Goal: Task Accomplishment & Management: Complete application form

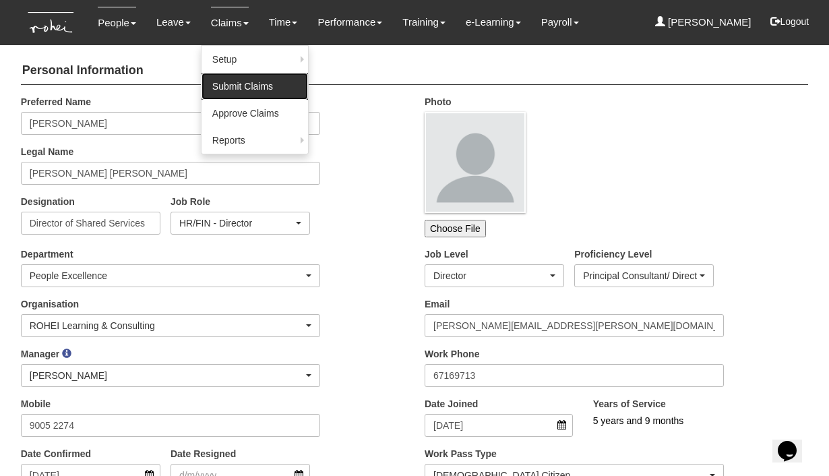
click at [241, 84] on link "Submit Claims" at bounding box center [254, 86] width 106 height 27
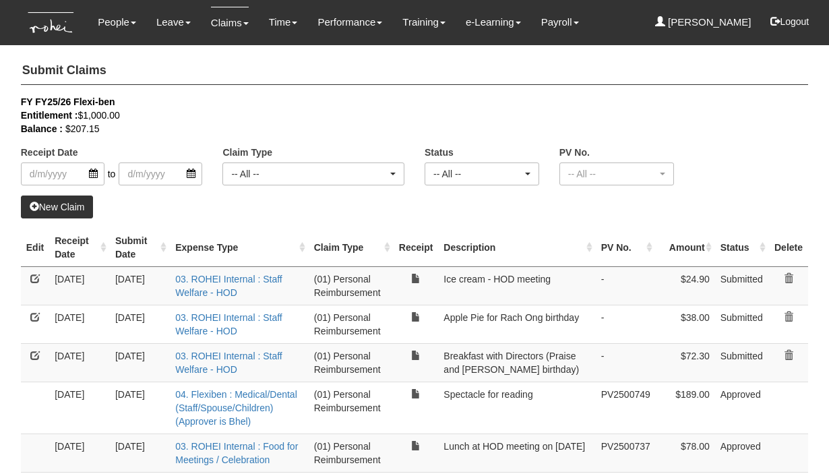
select select "50"
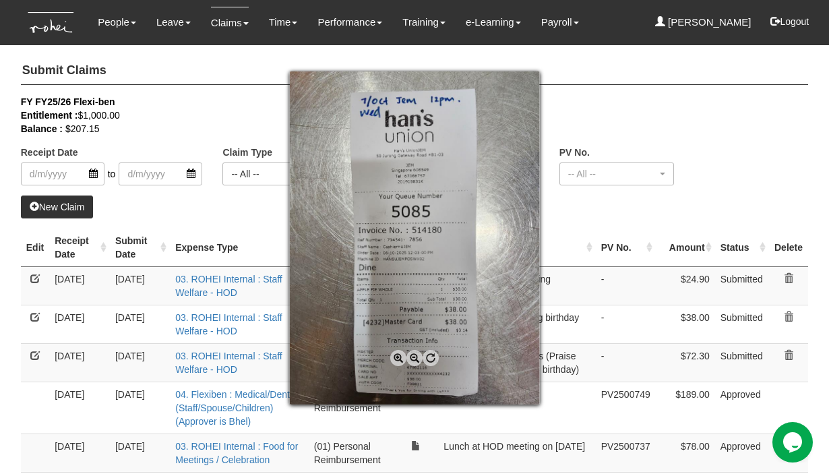
click at [611, 229] on div at bounding box center [414, 238] width 829 height 476
click at [579, 213] on div at bounding box center [414, 238] width 829 height 476
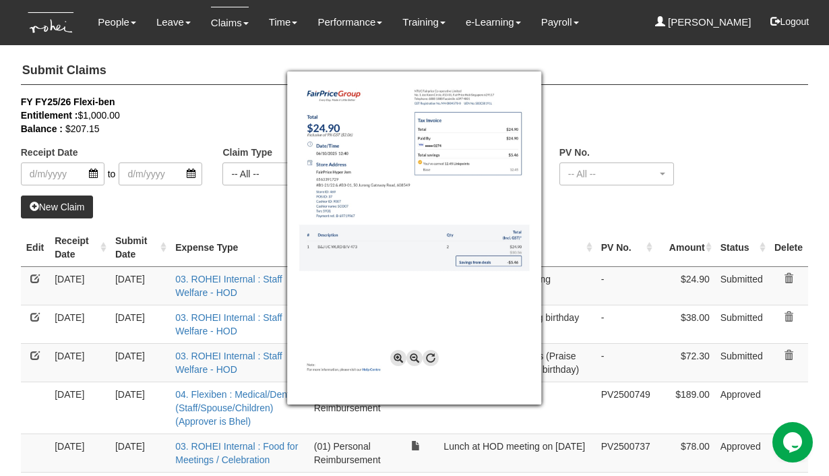
click at [579, 203] on div at bounding box center [414, 238] width 829 height 476
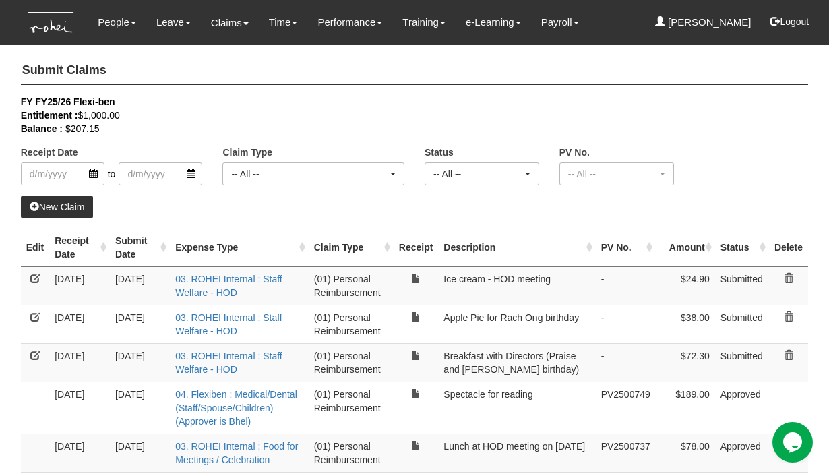
click at [328, 120] on div "Entitlement : $1,000.00" at bounding box center [405, 114] width 768 height 13
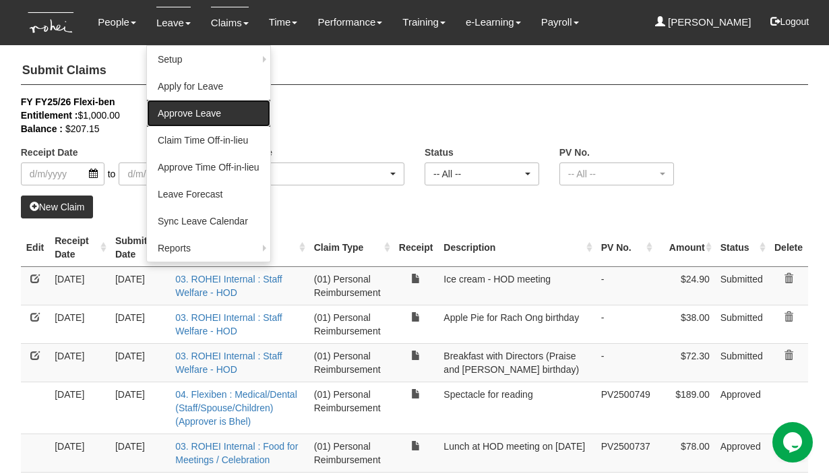
click at [178, 109] on link "Approve Leave" at bounding box center [208, 113] width 123 height 27
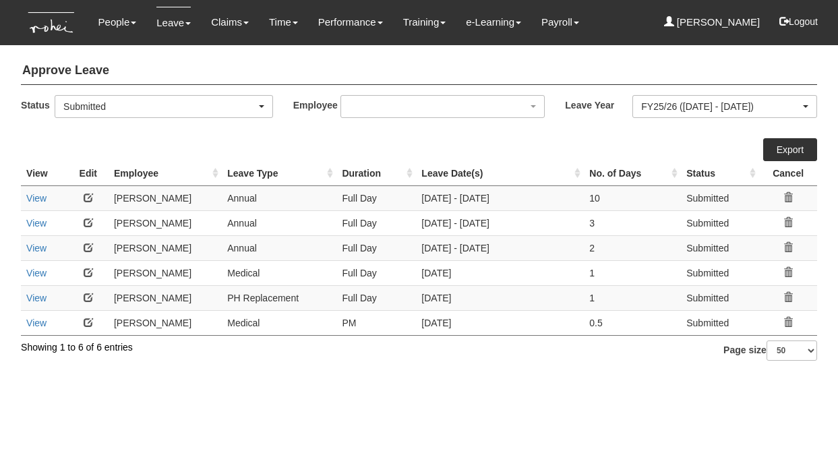
select select "50"
click at [31, 296] on link "View" at bounding box center [36, 297] width 20 height 11
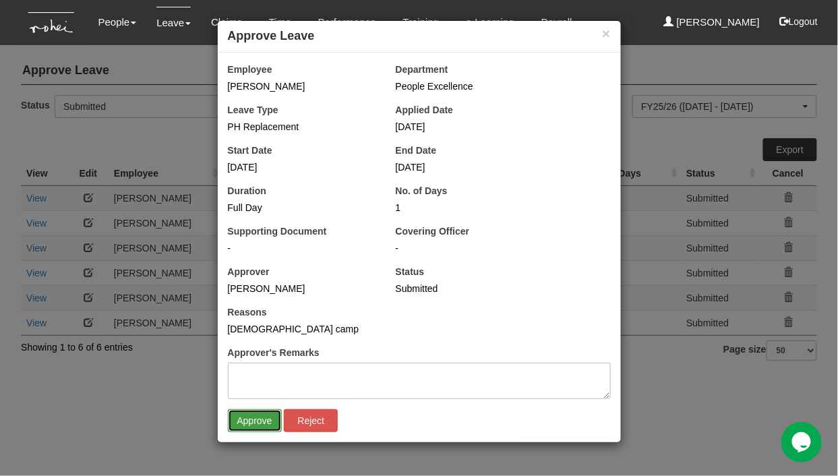
click at [251, 416] on input "Approve" at bounding box center [255, 420] width 54 height 23
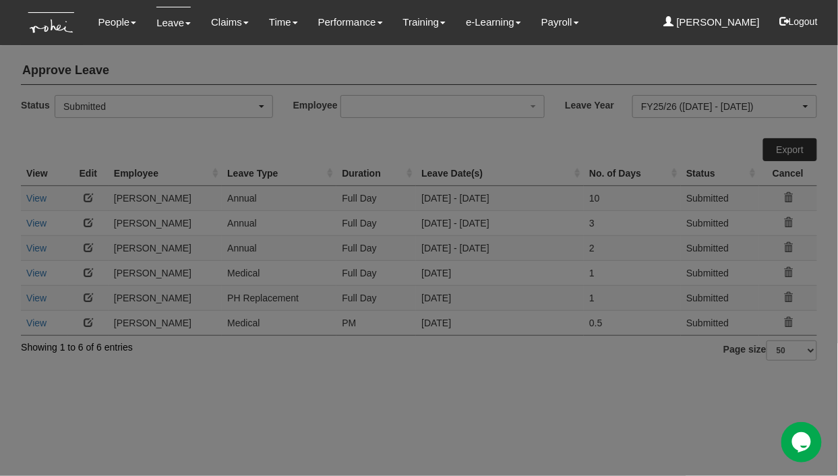
select select "50"
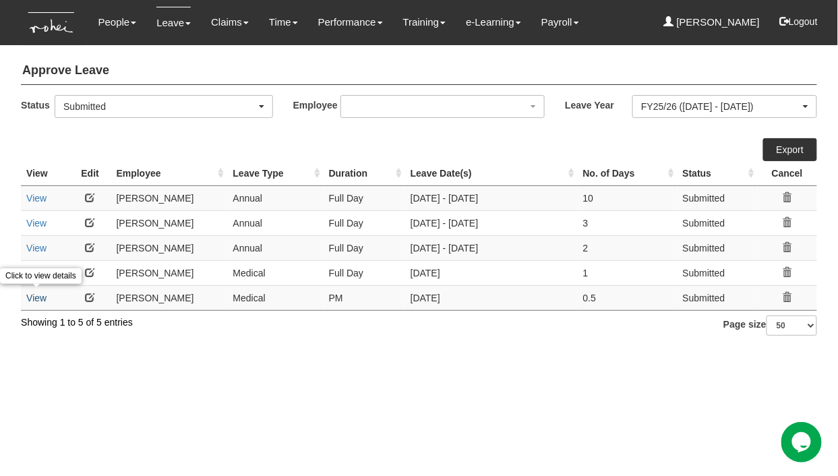
click at [32, 294] on link "View" at bounding box center [36, 297] width 20 height 11
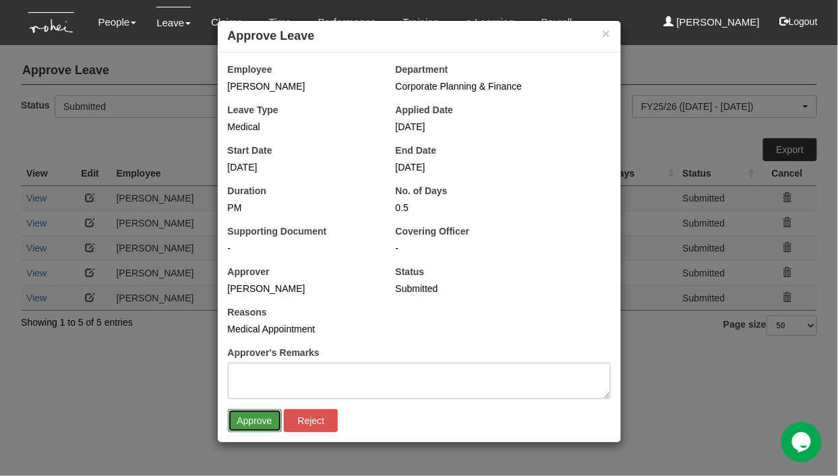
click at [253, 420] on input "Approve" at bounding box center [255, 420] width 54 height 23
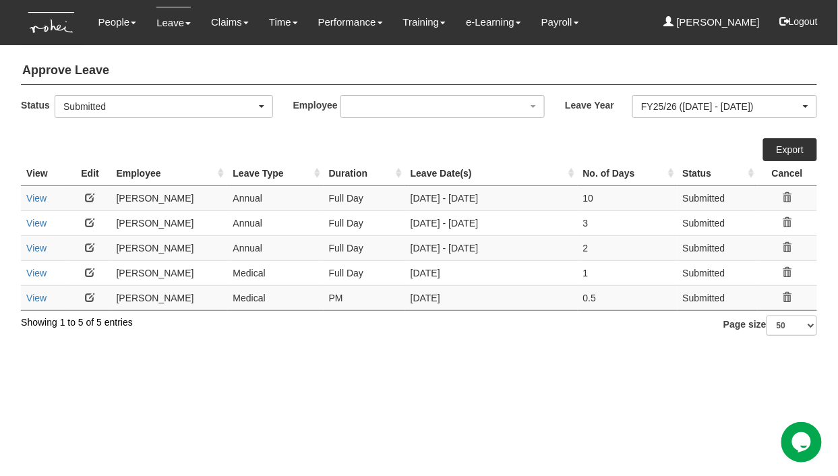
select select "50"
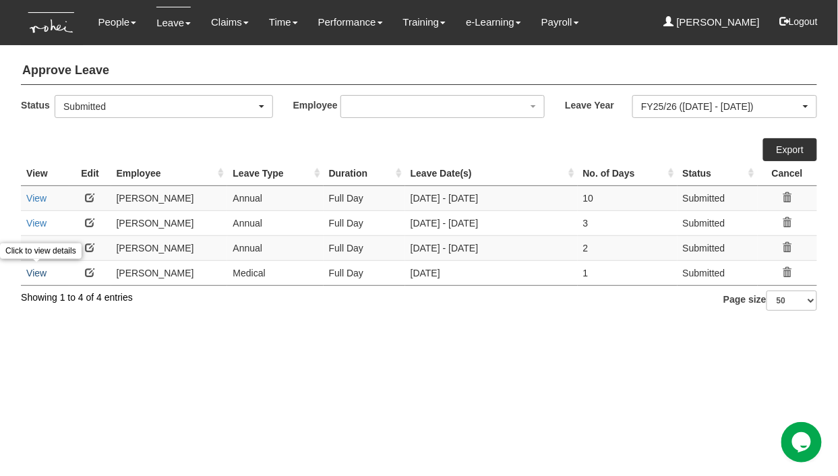
click at [35, 272] on link "View" at bounding box center [36, 273] width 20 height 11
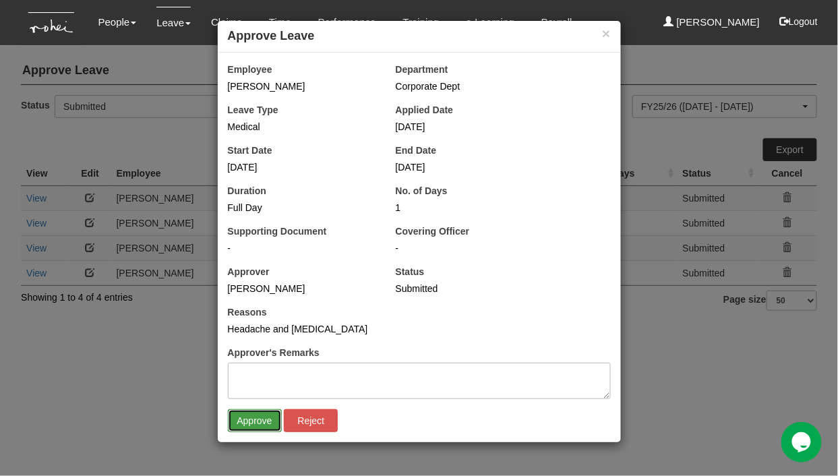
click at [258, 418] on input "Approve" at bounding box center [255, 420] width 54 height 23
select select "50"
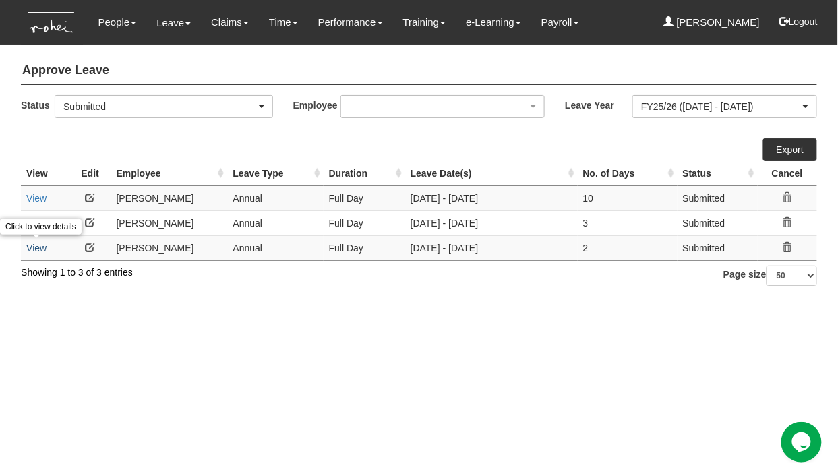
click at [30, 243] on link "View" at bounding box center [36, 248] width 20 height 11
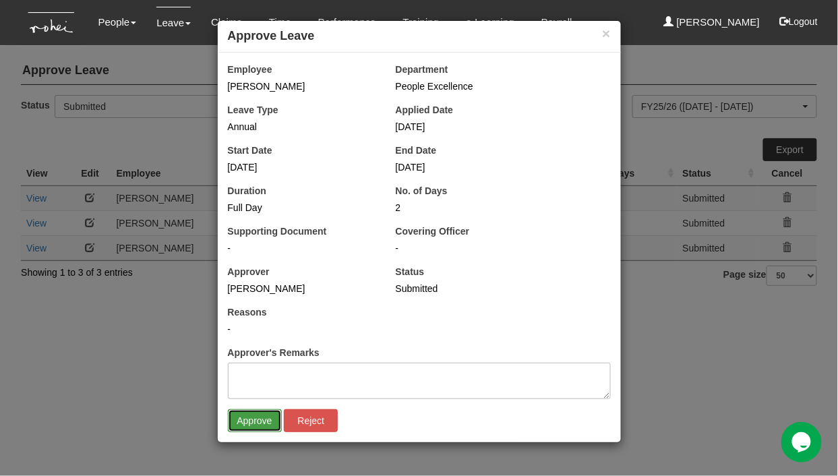
click at [250, 422] on input "Approve" at bounding box center [255, 420] width 54 height 23
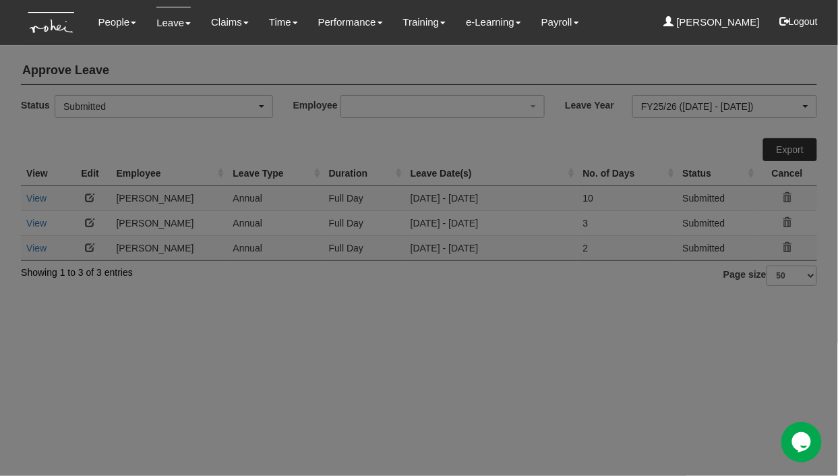
select select "50"
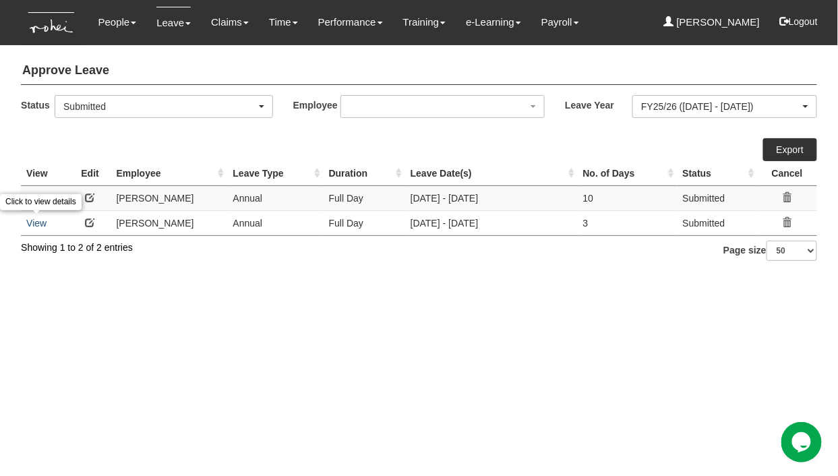
click at [38, 220] on link "View" at bounding box center [36, 223] width 20 height 11
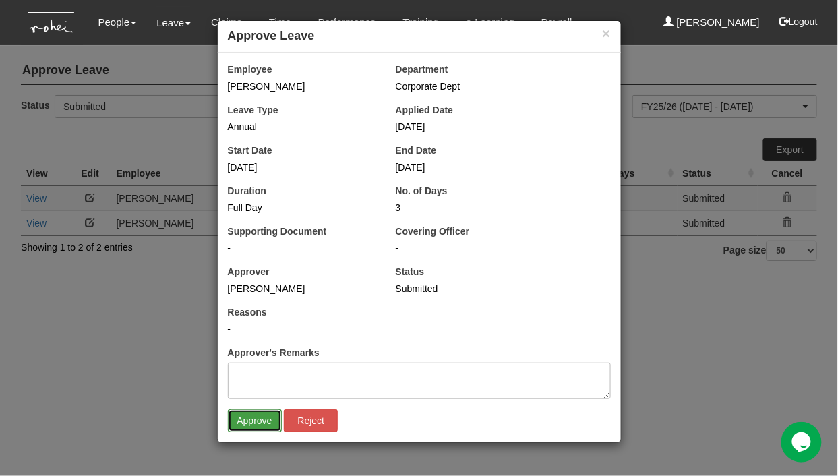
click at [245, 416] on input "Approve" at bounding box center [255, 420] width 54 height 23
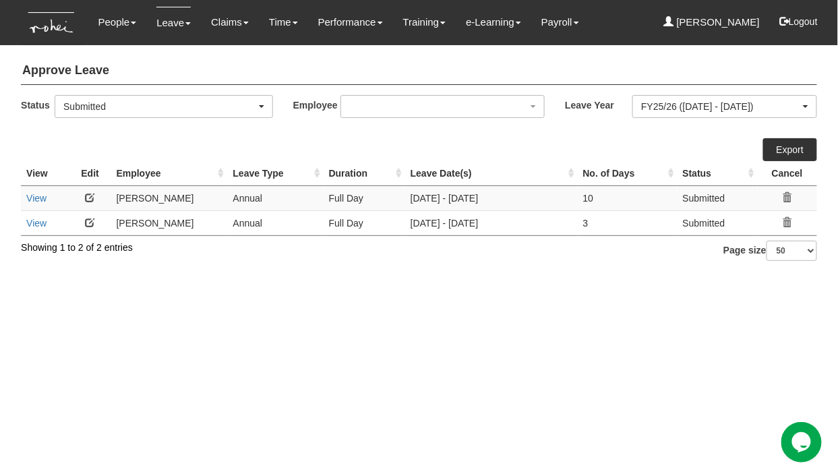
select select "50"
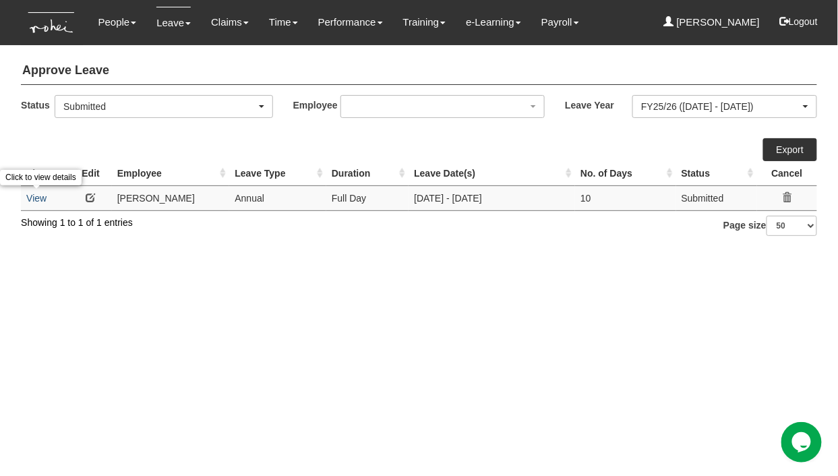
click at [36, 193] on link "View" at bounding box center [36, 198] width 20 height 11
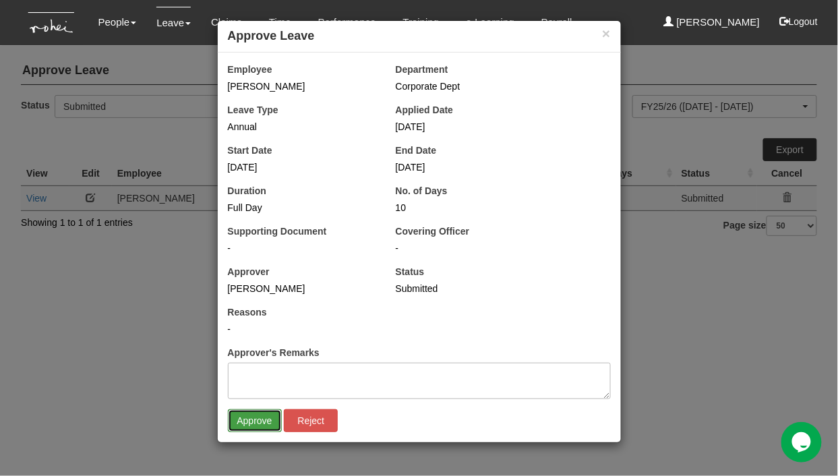
click at [248, 414] on input "Approve" at bounding box center [255, 420] width 54 height 23
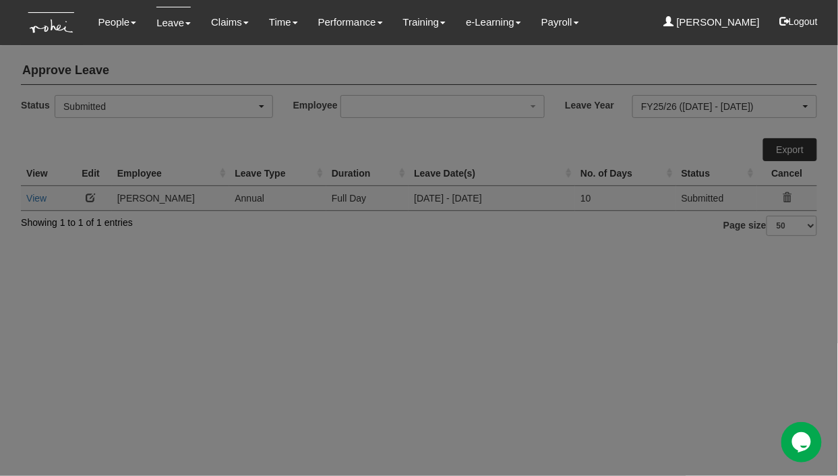
select select "50"
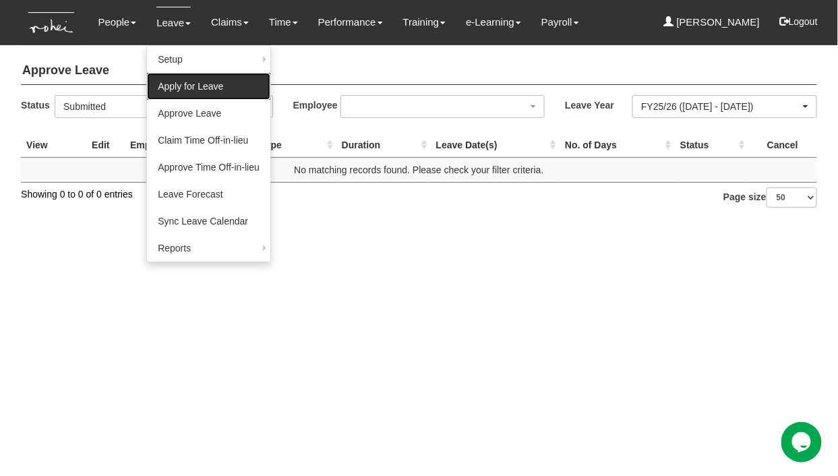
click at [170, 84] on link "Apply for Leave" at bounding box center [208, 86] width 123 height 27
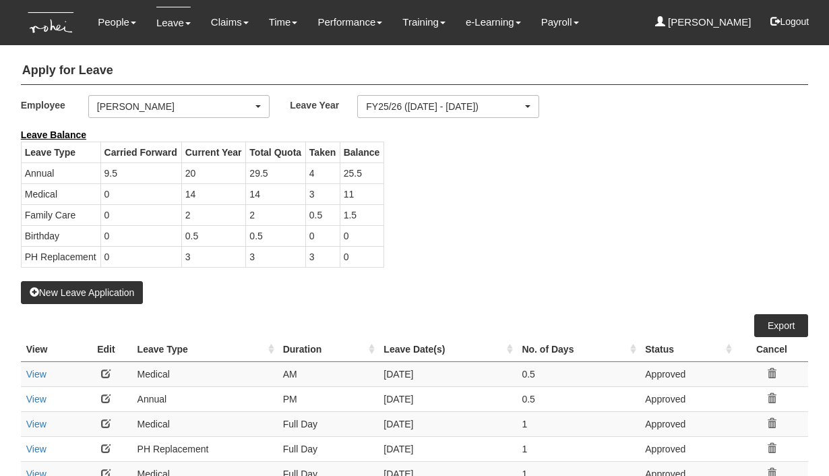
select select "50"
click at [104, 294] on button "New Leave Application" at bounding box center [82, 292] width 123 height 23
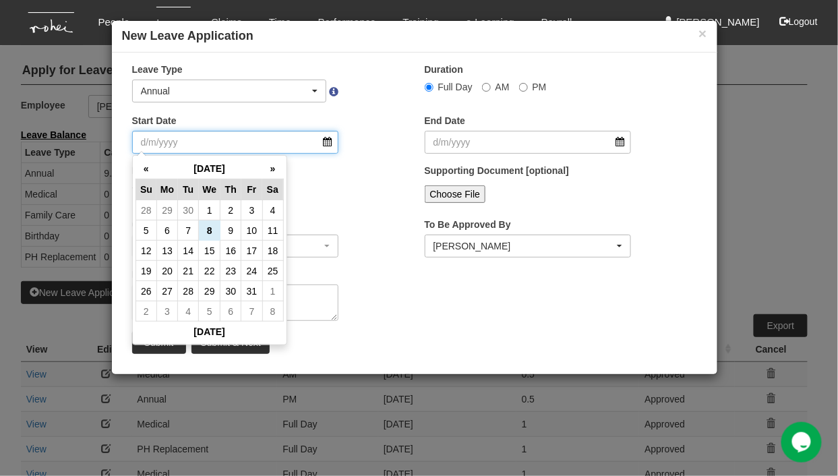
click at [333, 144] on input "Start Date" at bounding box center [235, 142] width 207 height 23
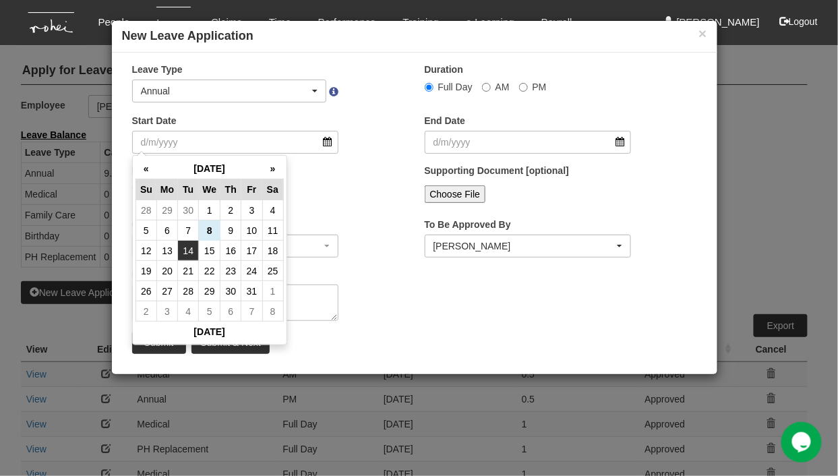
click at [187, 249] on td "14" at bounding box center [188, 251] width 21 height 20
type input "[DATE]"
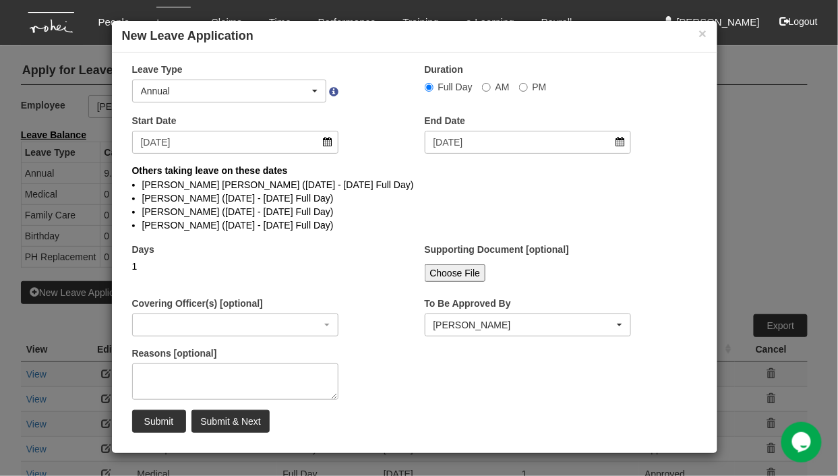
select select
click at [220, 418] on input "Submit & Next" at bounding box center [229, 421] width 77 height 23
select select
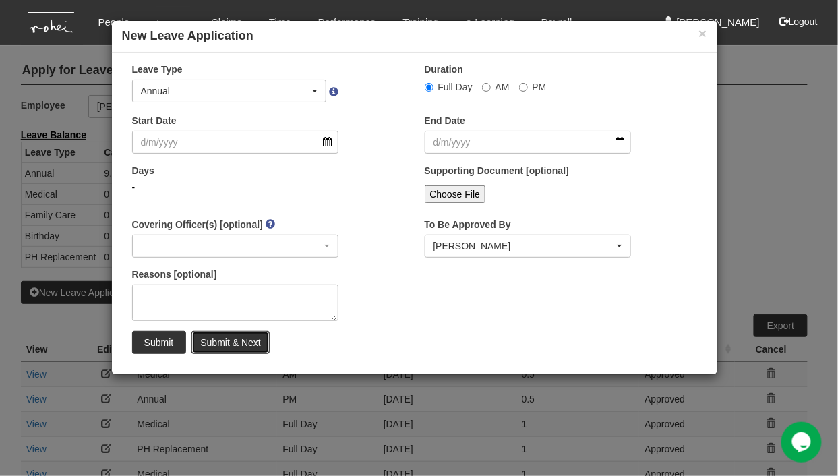
select select "50"
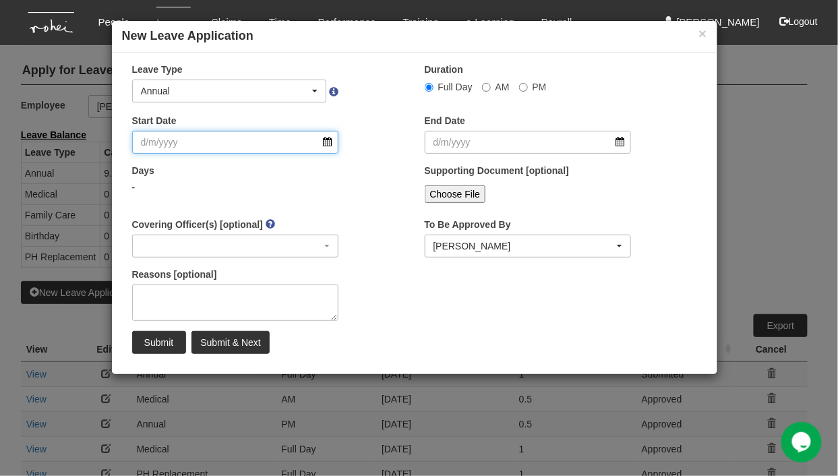
click at [330, 144] on input "Start Date" at bounding box center [235, 142] width 207 height 23
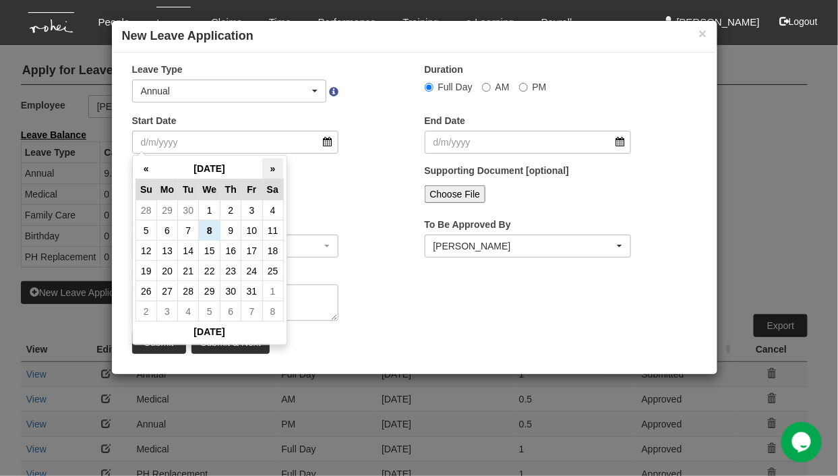
click at [274, 168] on th "»" at bounding box center [272, 168] width 21 height 21
click at [235, 294] on td "27" at bounding box center [230, 291] width 21 height 20
type input "[DATE]"
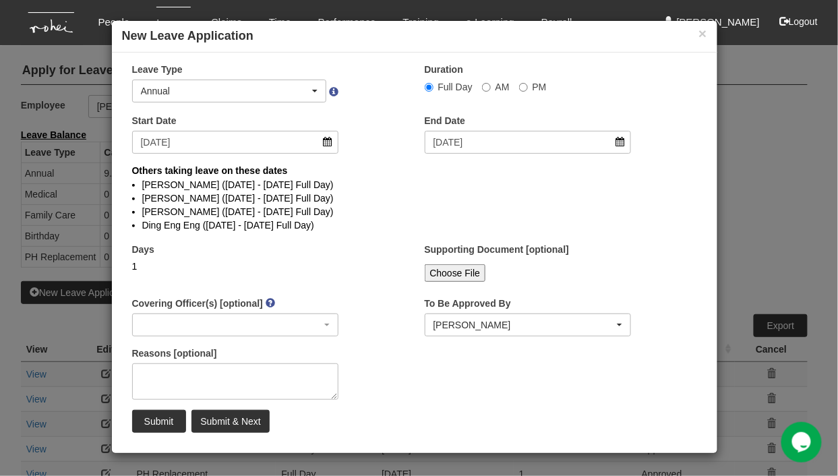
select select
click at [473, 147] on input "[DATE]" at bounding box center [528, 142] width 207 height 23
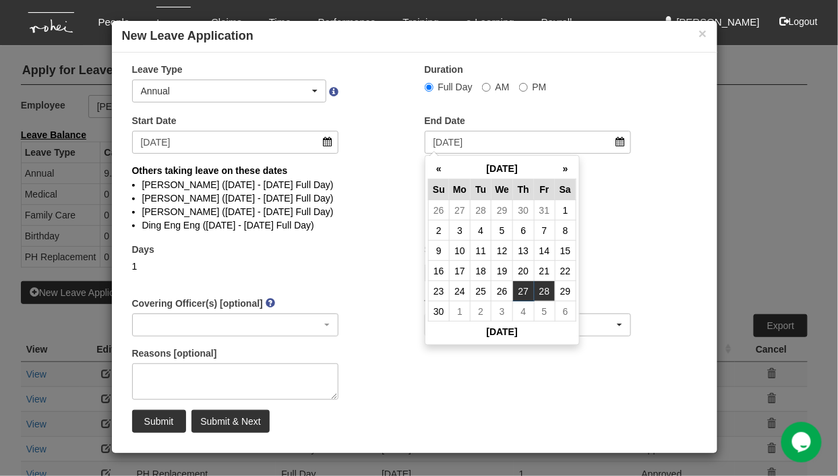
click at [538, 286] on td "28" at bounding box center [544, 291] width 21 height 20
type input "[DATE]"
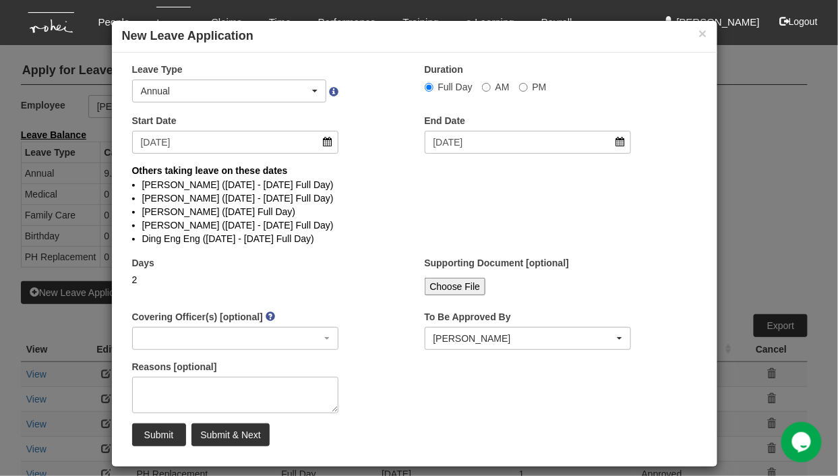
select select
click at [209, 396] on textarea "Reasons [optional]" at bounding box center [235, 395] width 207 height 36
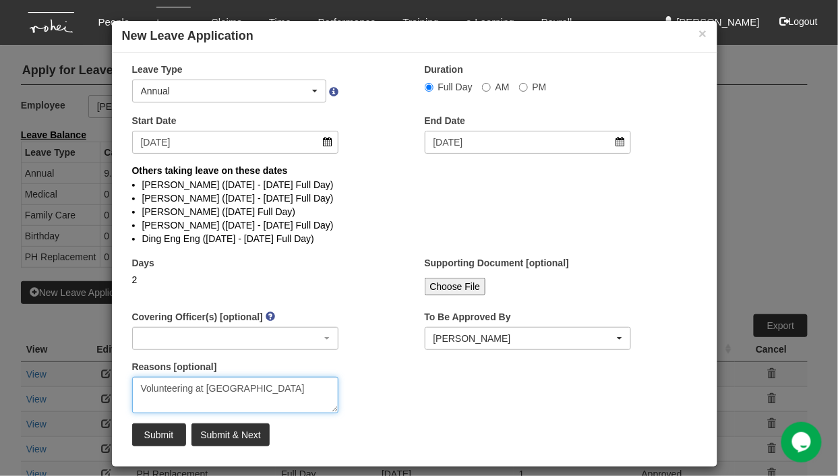
type textarea "Volunteering at [GEOGRAPHIC_DATA]"
click at [224, 438] on input "Submit & Next" at bounding box center [229, 434] width 77 height 23
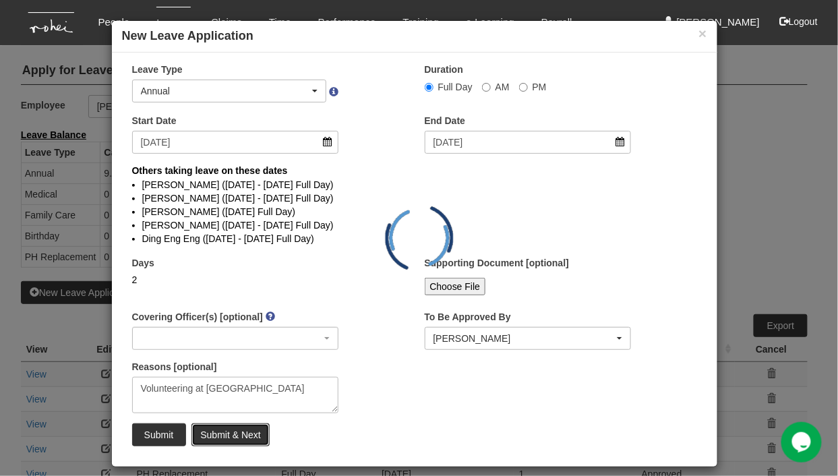
select select
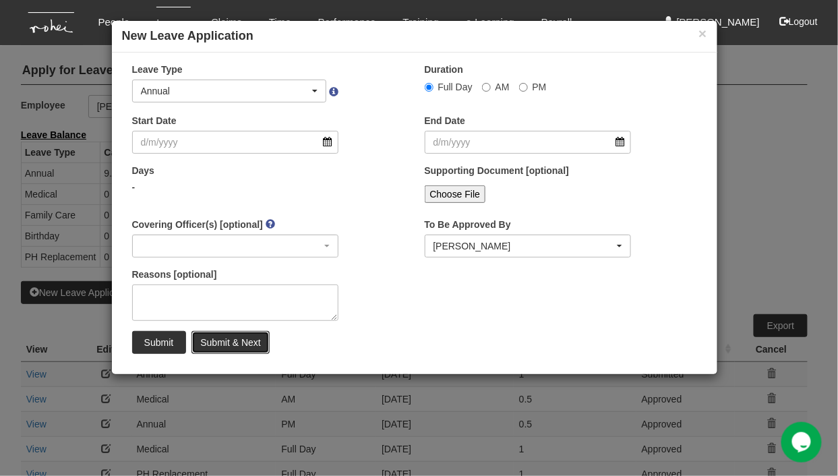
select select "50"
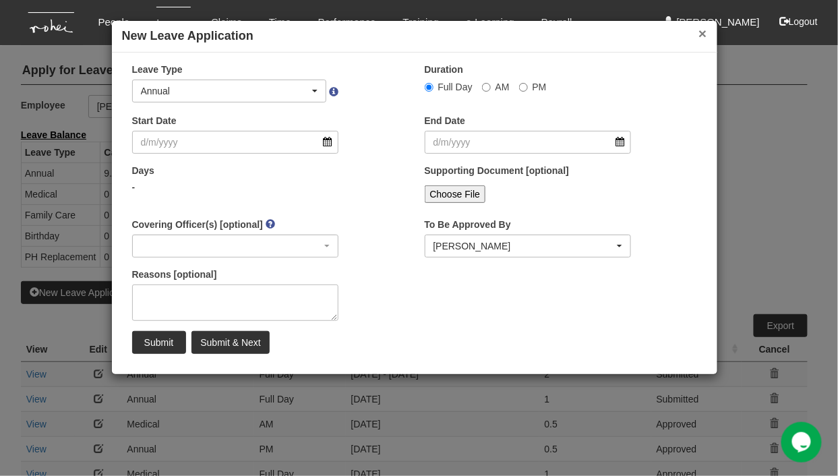
click at [702, 31] on button "×" at bounding box center [702, 33] width 8 height 14
